Goal: Navigation & Orientation: Find specific page/section

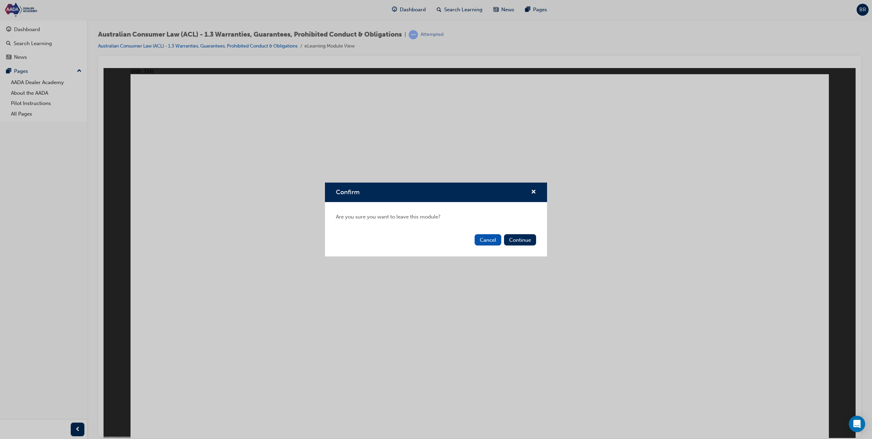
click at [511, 236] on button "Continue" at bounding box center [520, 239] width 32 height 11
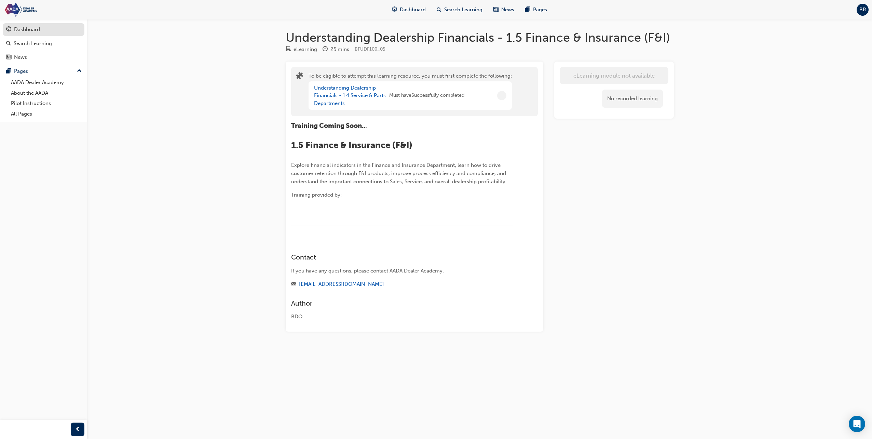
click at [38, 29] on div "Dashboard" at bounding box center [27, 30] width 26 height 8
